Goal: Find specific page/section: Find specific page/section

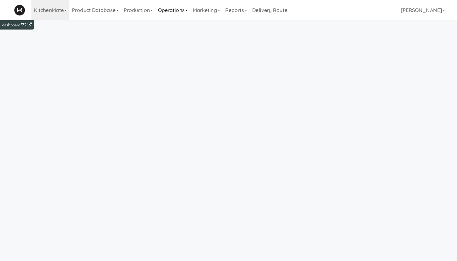
click at [167, 10] on link "Operations" at bounding box center [173, 10] width 35 height 20
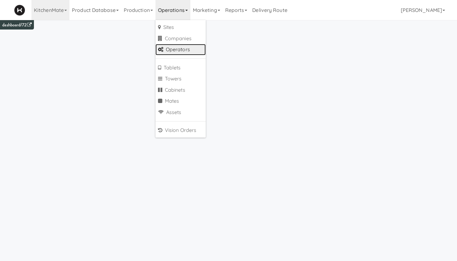
click at [182, 50] on link "Operators" at bounding box center [181, 49] width 50 height 11
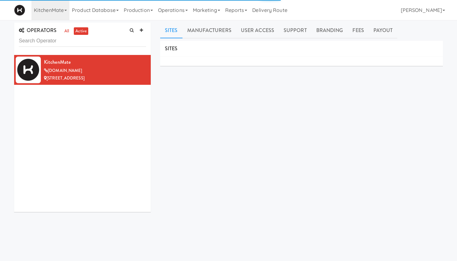
click at [49, 42] on input "text" at bounding box center [82, 41] width 127 height 12
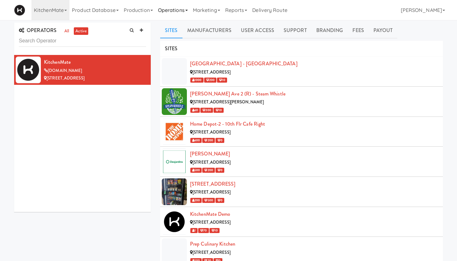
click at [165, 11] on link "Operations" at bounding box center [173, 10] width 35 height 20
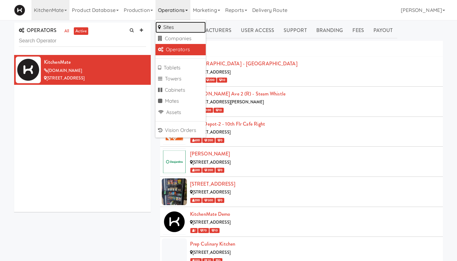
click at [169, 29] on link "Sites" at bounding box center [181, 27] width 50 height 11
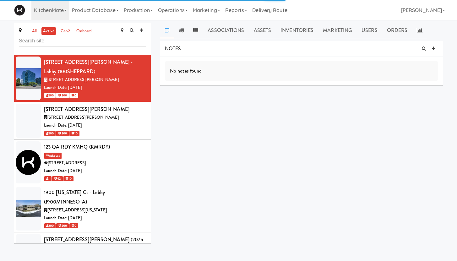
click at [93, 40] on input "text" at bounding box center [82, 41] width 127 height 12
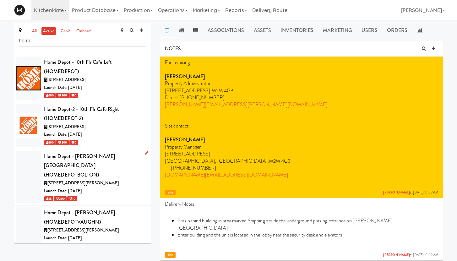
type input "home"
click at [116, 168] on div "Home Depot - [PERSON_NAME][GEOGRAPHIC_DATA] (HOMEDEPOTBOLTON)" at bounding box center [95, 166] width 102 height 28
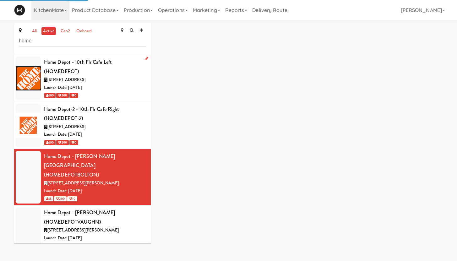
click at [118, 83] on div "[STREET_ADDRESS]" at bounding box center [95, 80] width 102 height 8
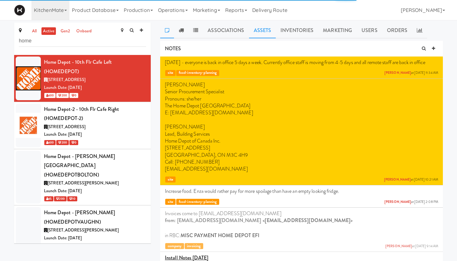
click at [262, 33] on link "Assets" at bounding box center [262, 31] width 27 height 16
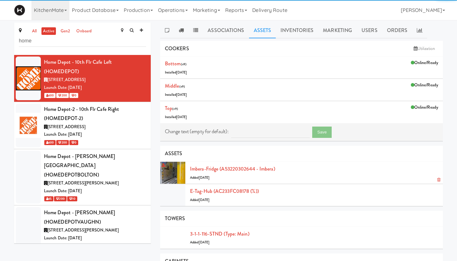
scroll to position [9, 0]
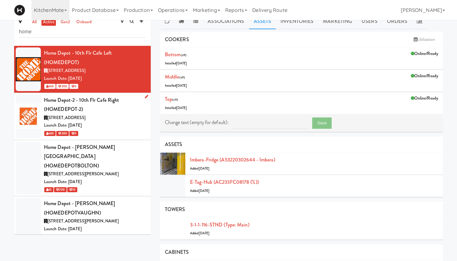
click at [109, 118] on div "[STREET_ADDRESS]" at bounding box center [95, 118] width 102 height 8
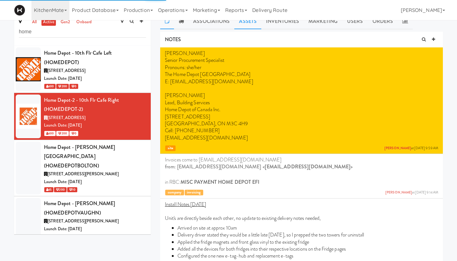
click at [244, 23] on link "Assets" at bounding box center [247, 22] width 27 height 16
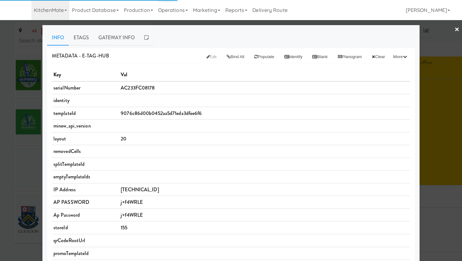
scroll to position [1376, 0]
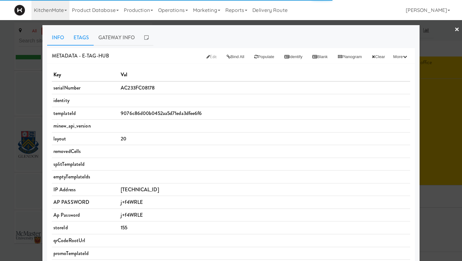
click at [82, 37] on link "Etags" at bounding box center [81, 38] width 25 height 16
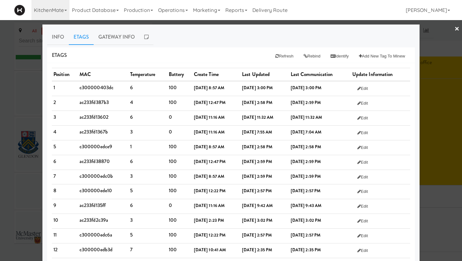
scroll to position [0, 0]
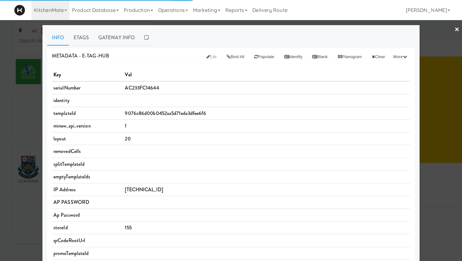
scroll to position [1413, 0]
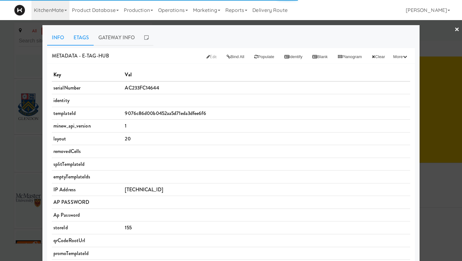
click at [76, 39] on link "Etags" at bounding box center [81, 38] width 25 height 16
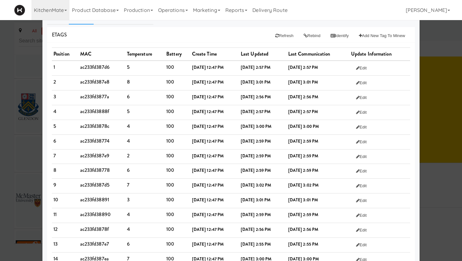
scroll to position [0, 0]
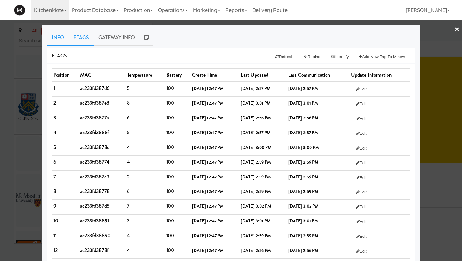
click at [54, 37] on link "Info" at bounding box center [58, 38] width 22 height 16
